Goal: Navigation & Orientation: Find specific page/section

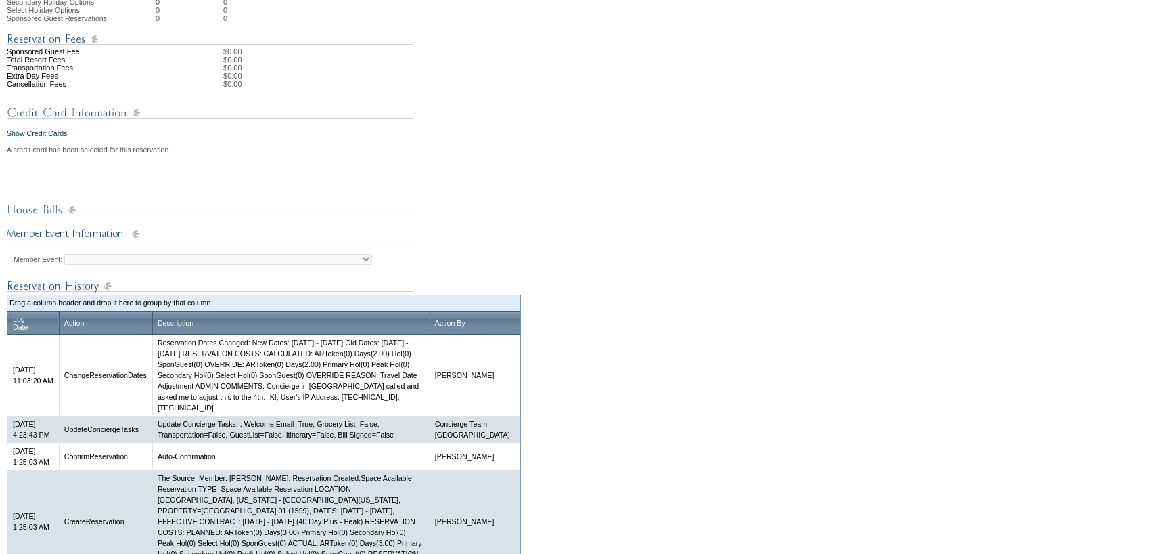
scroll to position [474, 0]
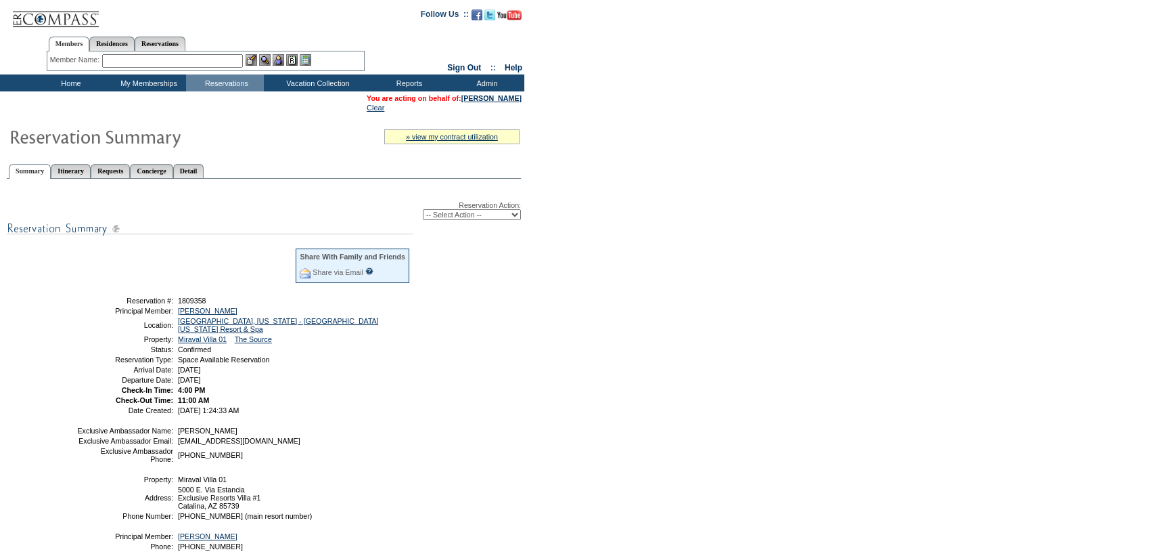
click at [66, 80] on td "Home" at bounding box center [69, 82] width 78 height 17
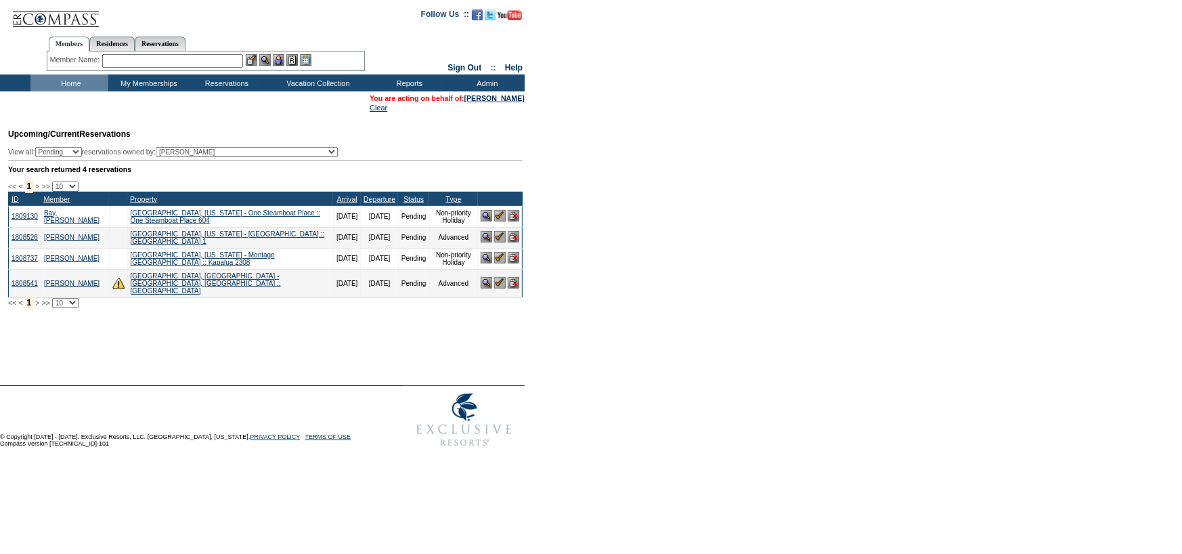
click at [512, 242] on img at bounding box center [514, 237] width 12 height 12
